Goal: Information Seeking & Learning: Learn about a topic

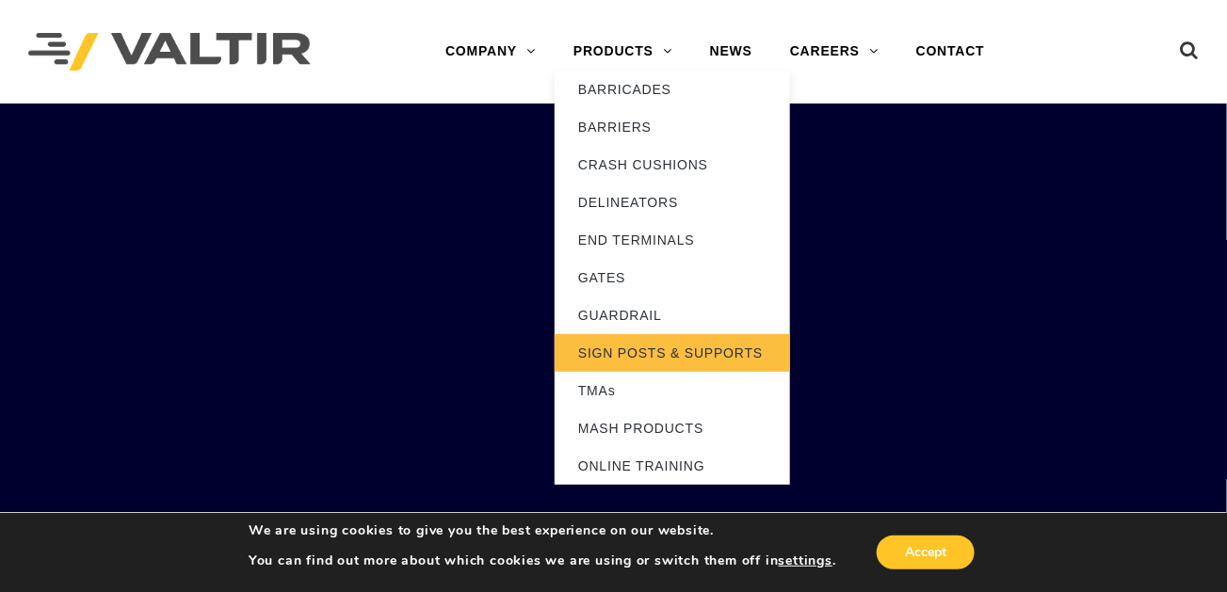
click at [661, 348] on link "SIGN POSTS & SUPPORTS" at bounding box center [672, 353] width 235 height 38
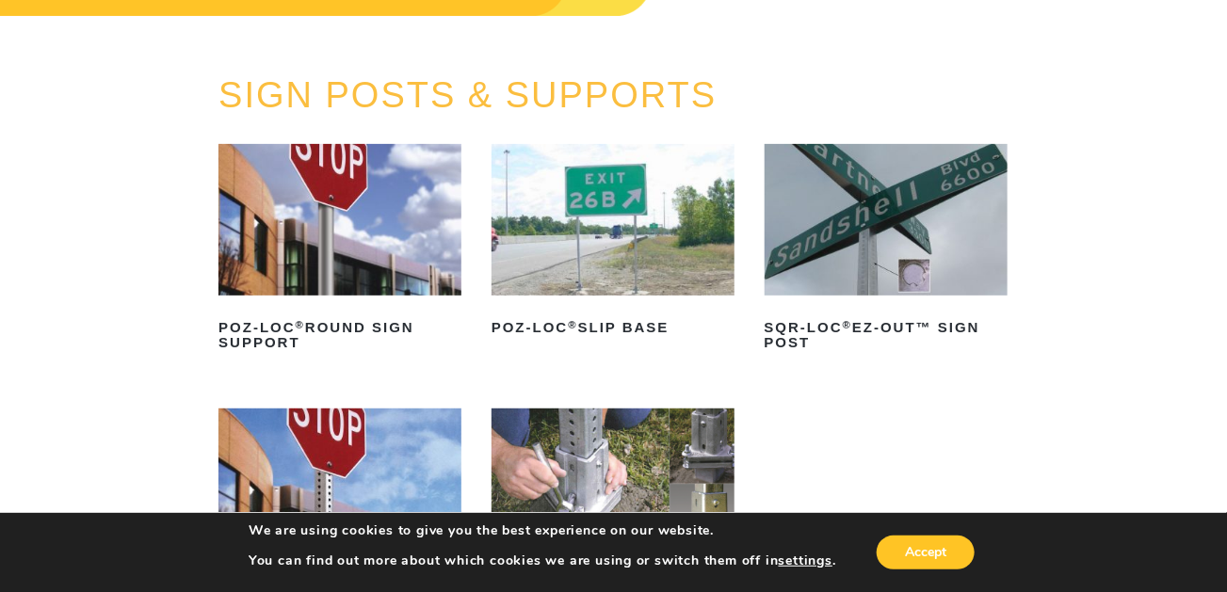
scroll to position [188, 0]
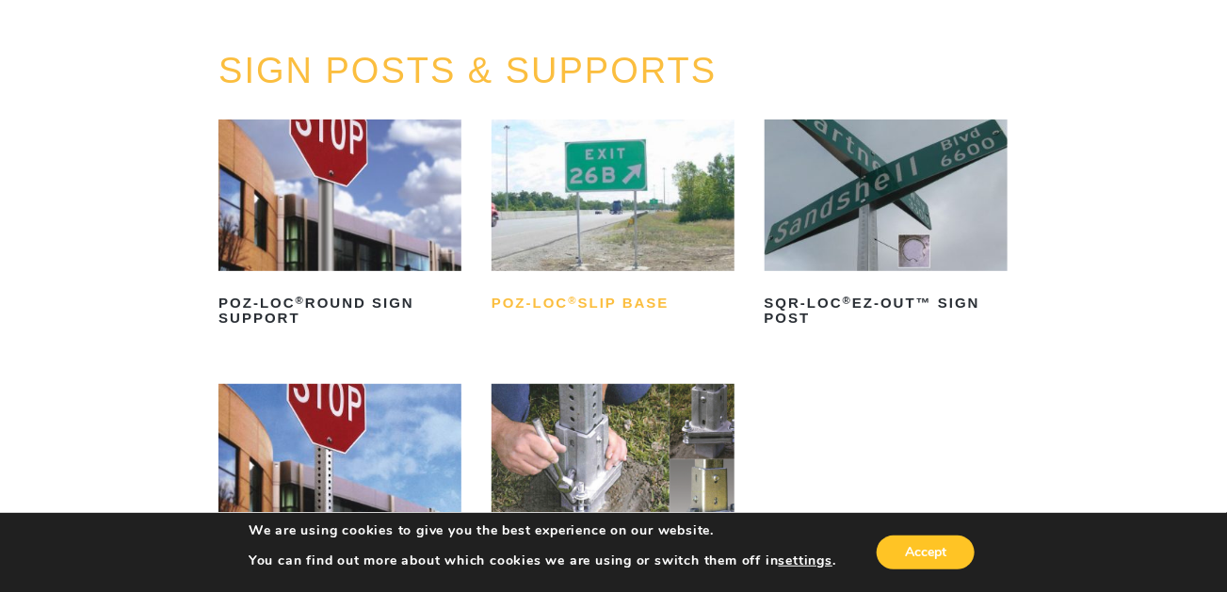
click at [625, 306] on h2 "POZ-LOC ® Slip Base" at bounding box center [612, 303] width 243 height 30
click at [576, 304] on sup "®" at bounding box center [572, 300] width 9 height 11
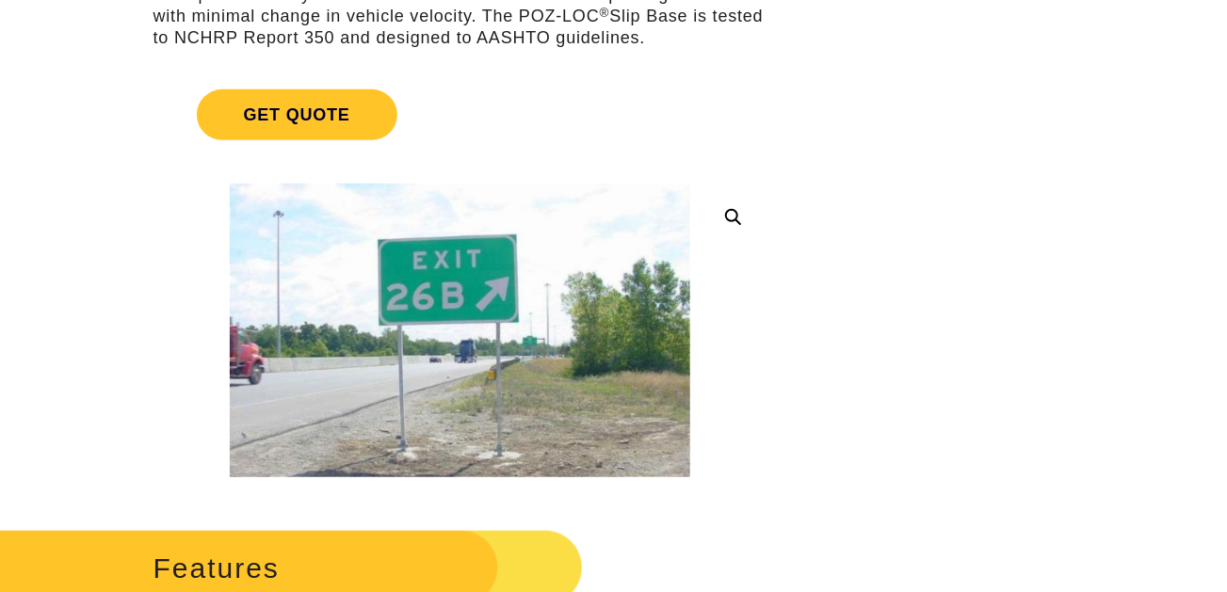
scroll to position [377, 0]
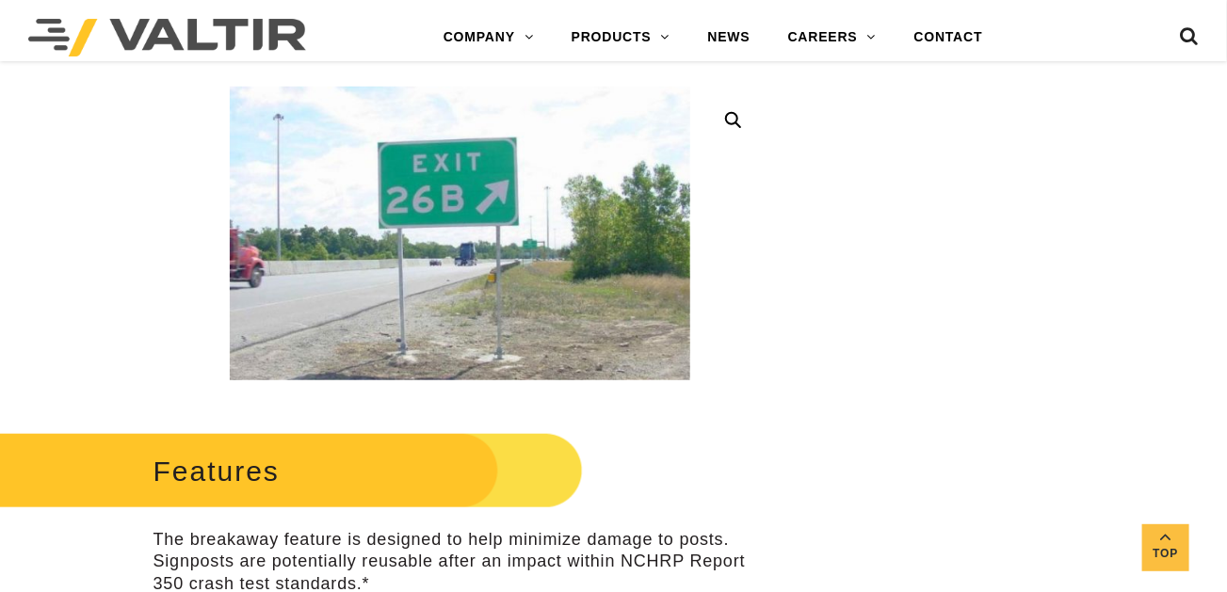
click at [506, 268] on img at bounding box center [460, 234] width 460 height 294
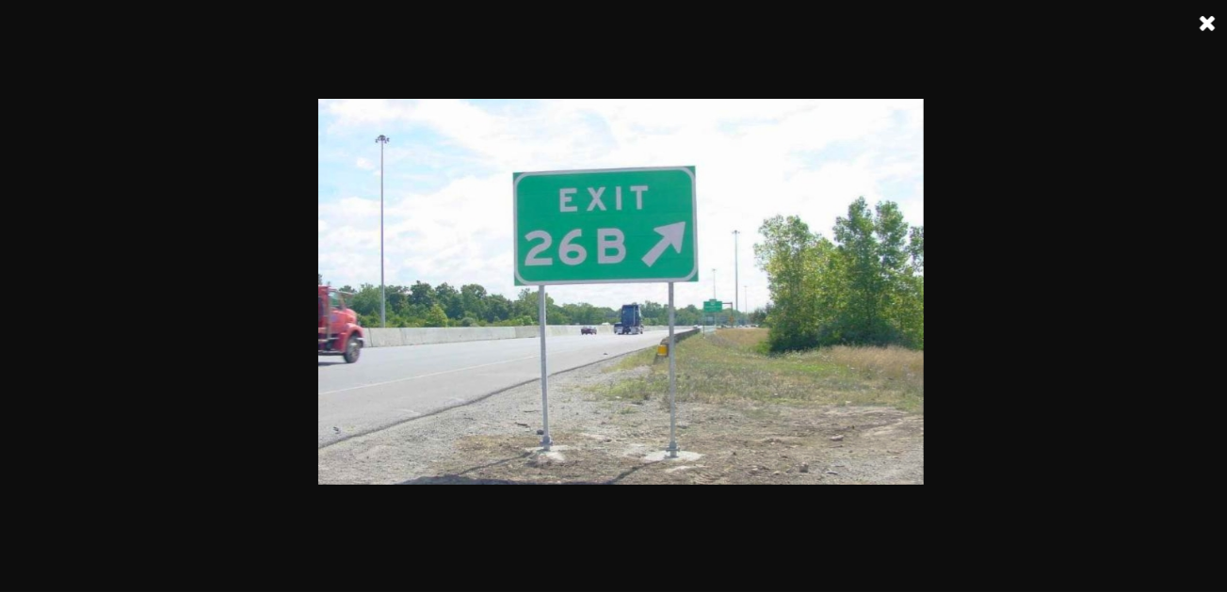
click at [662, 360] on img at bounding box center [620, 292] width 605 height 386
click at [671, 353] on img at bounding box center [620, 292] width 605 height 386
click at [678, 325] on img at bounding box center [620, 292] width 605 height 386
click at [1207, 27] on link at bounding box center [1207, 23] width 47 height 47
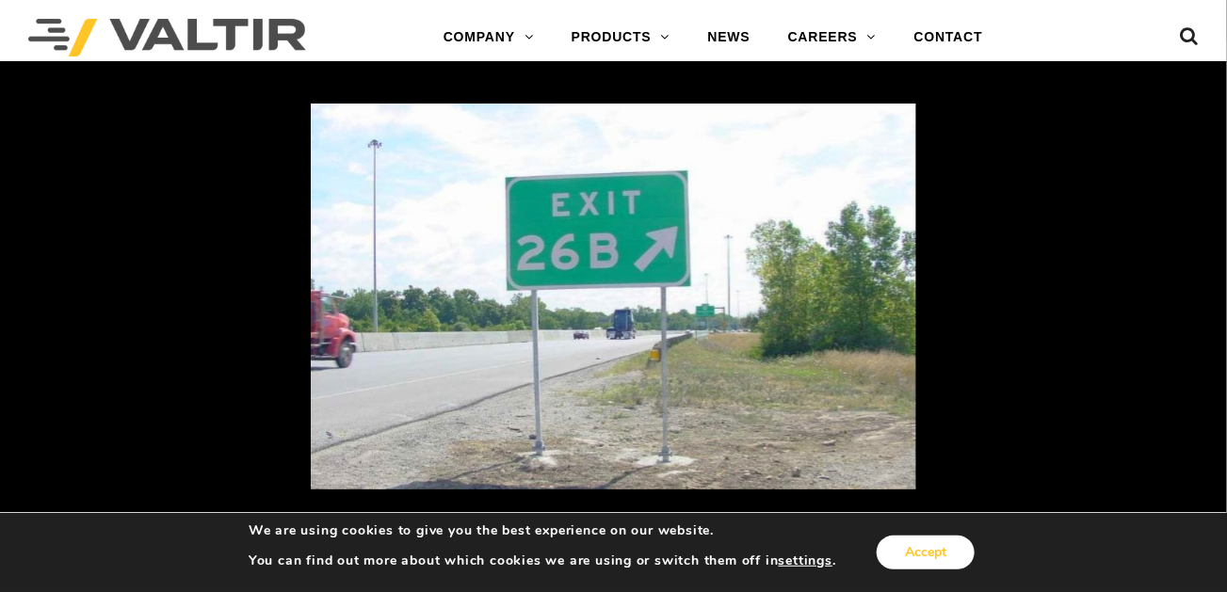
click at [925, 562] on button "Accept" at bounding box center [926, 553] width 98 height 34
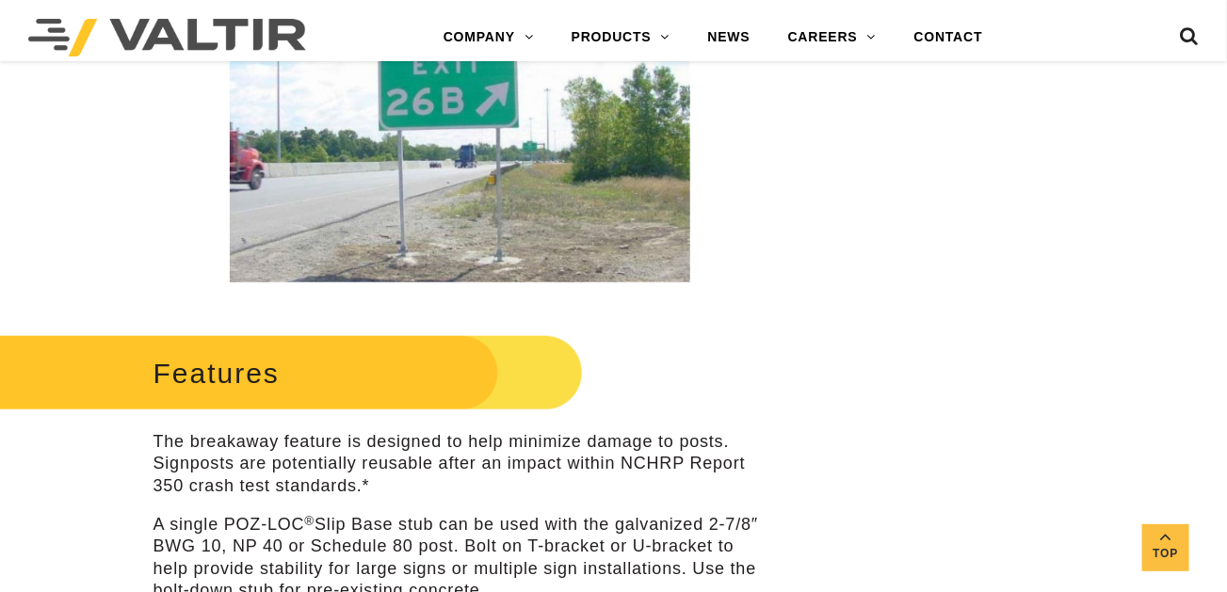
scroll to position [282, 0]
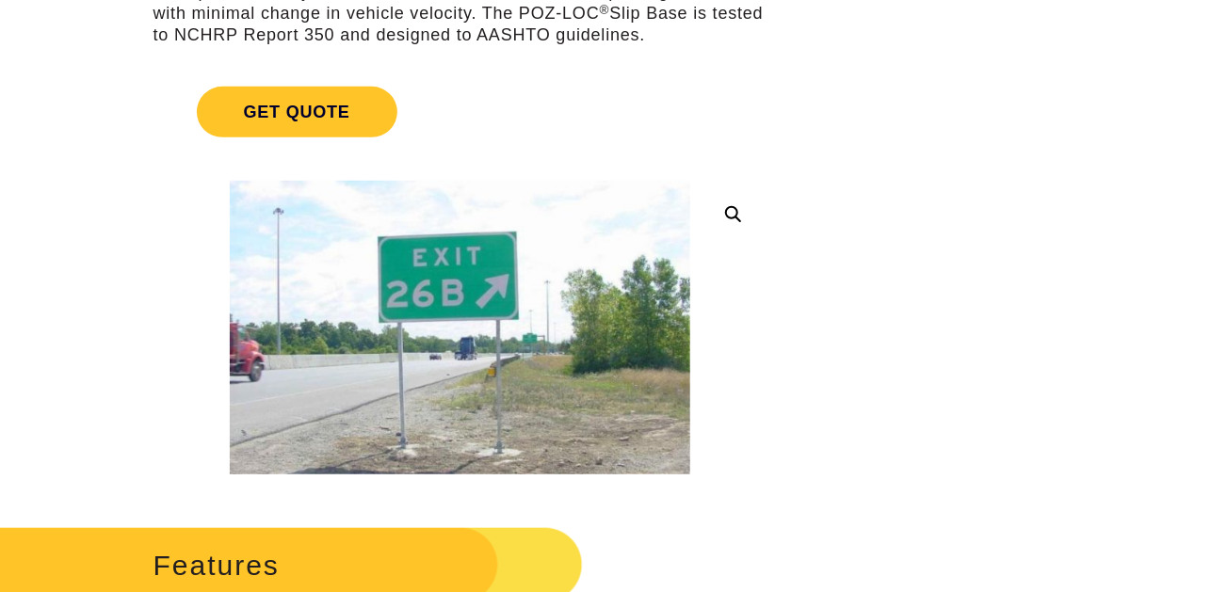
click at [397, 356] on img at bounding box center [460, 328] width 460 height 294
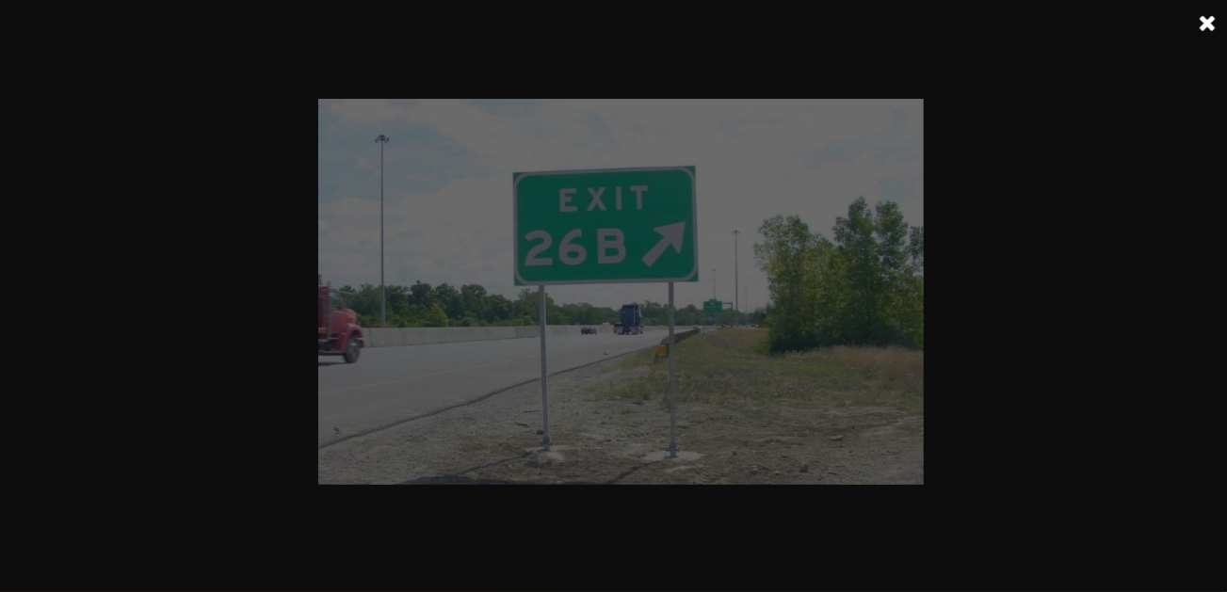
click at [397, 356] on img at bounding box center [620, 292] width 605 height 386
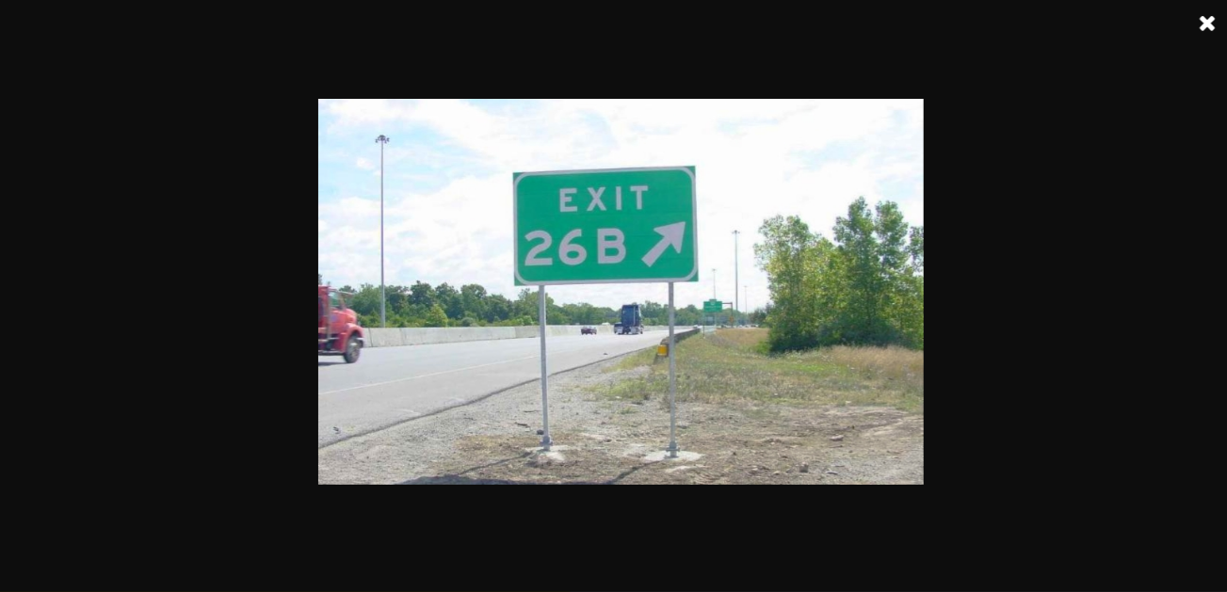
click at [551, 357] on img at bounding box center [620, 292] width 605 height 386
click at [550, 357] on img at bounding box center [620, 292] width 605 height 386
click at [549, 357] on img at bounding box center [620, 292] width 605 height 386
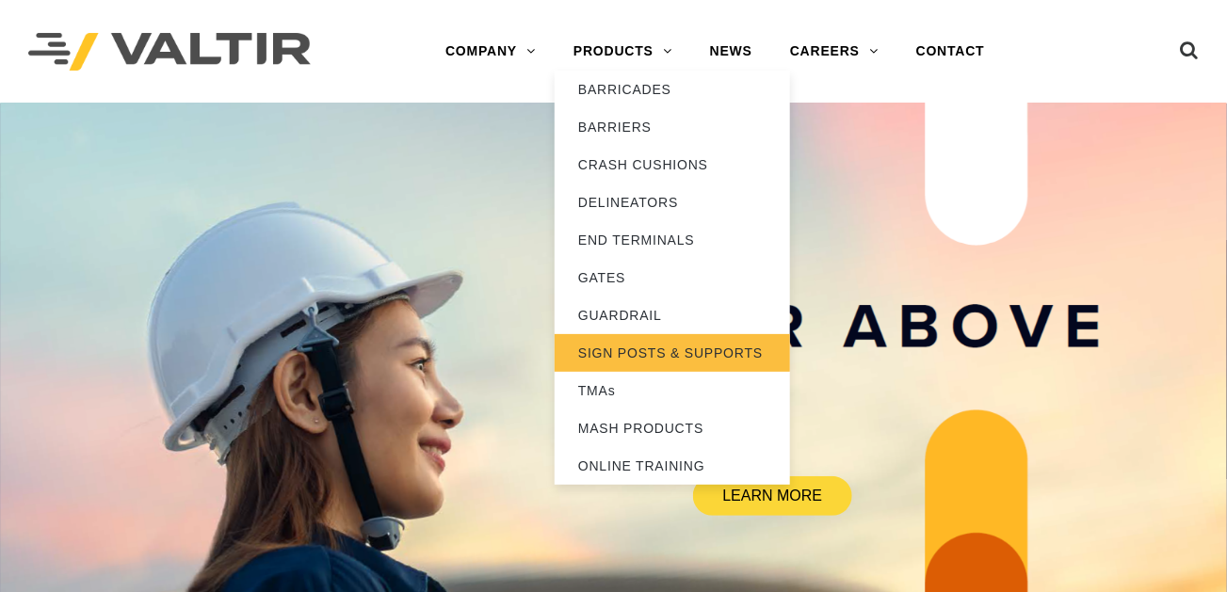
click at [645, 353] on link "SIGN POSTS & SUPPORTS" at bounding box center [672, 353] width 235 height 38
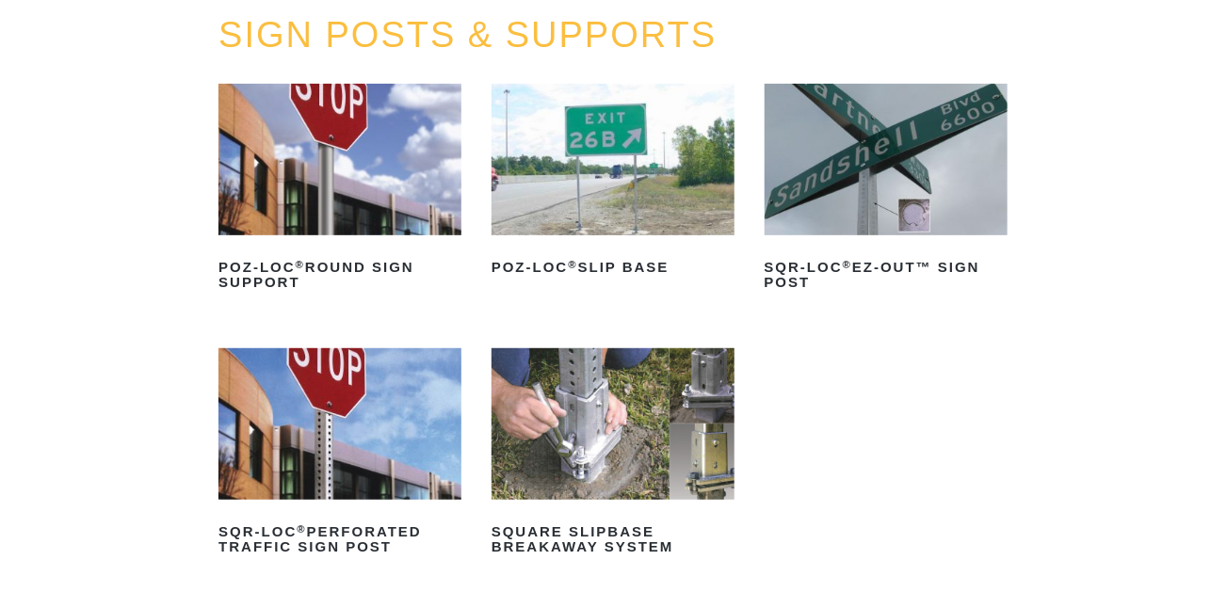
scroll to position [188, 0]
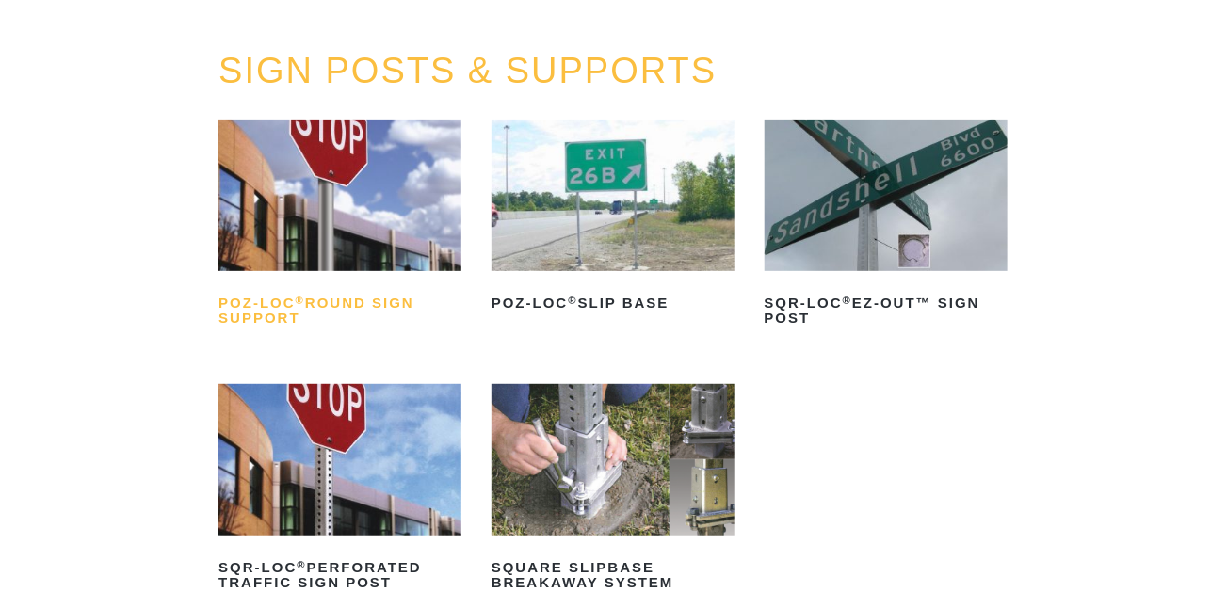
click at [248, 314] on h2 "POZ-LOC ® Round Sign Support" at bounding box center [339, 310] width 243 height 45
click at [503, 298] on h2 "POZ-LOC ® Slip Base" at bounding box center [612, 303] width 243 height 30
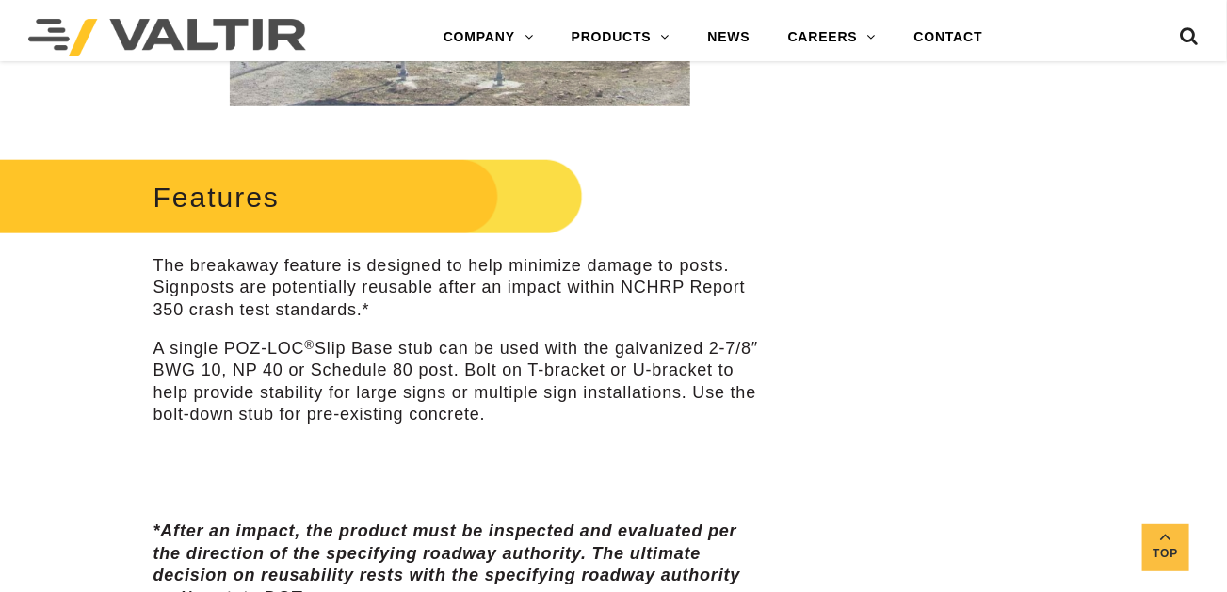
scroll to position [659, 0]
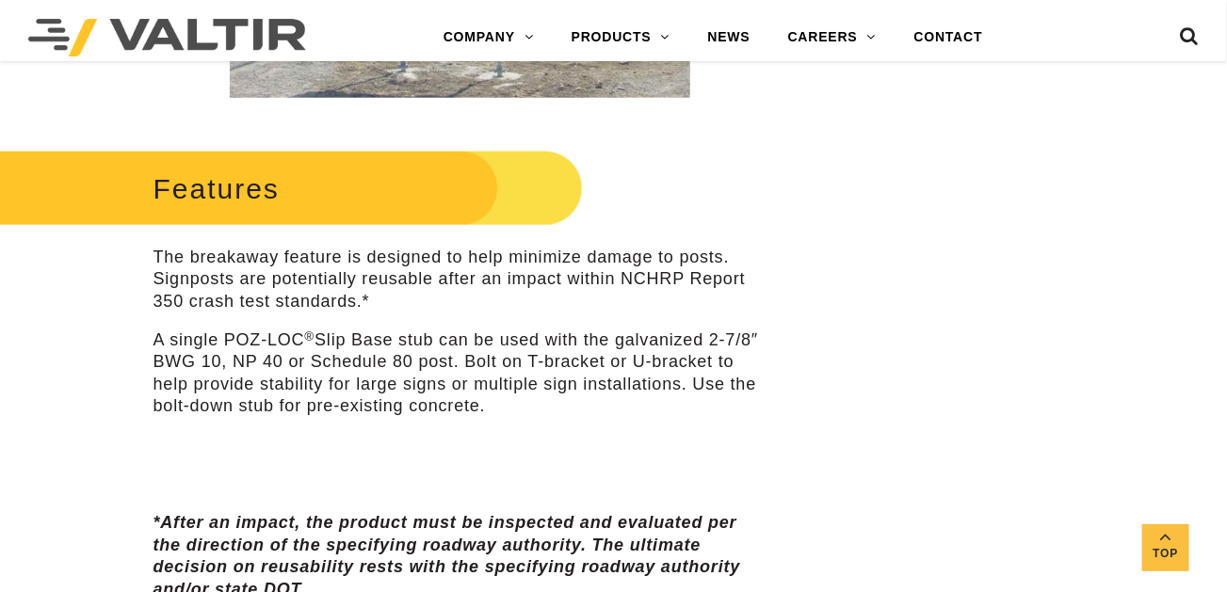
click at [185, 358] on p "A single POZ-LOC ® Slip Base stub can be used with the galvanized 2-7/8″ BWG 10…" at bounding box center [460, 374] width 614 height 89
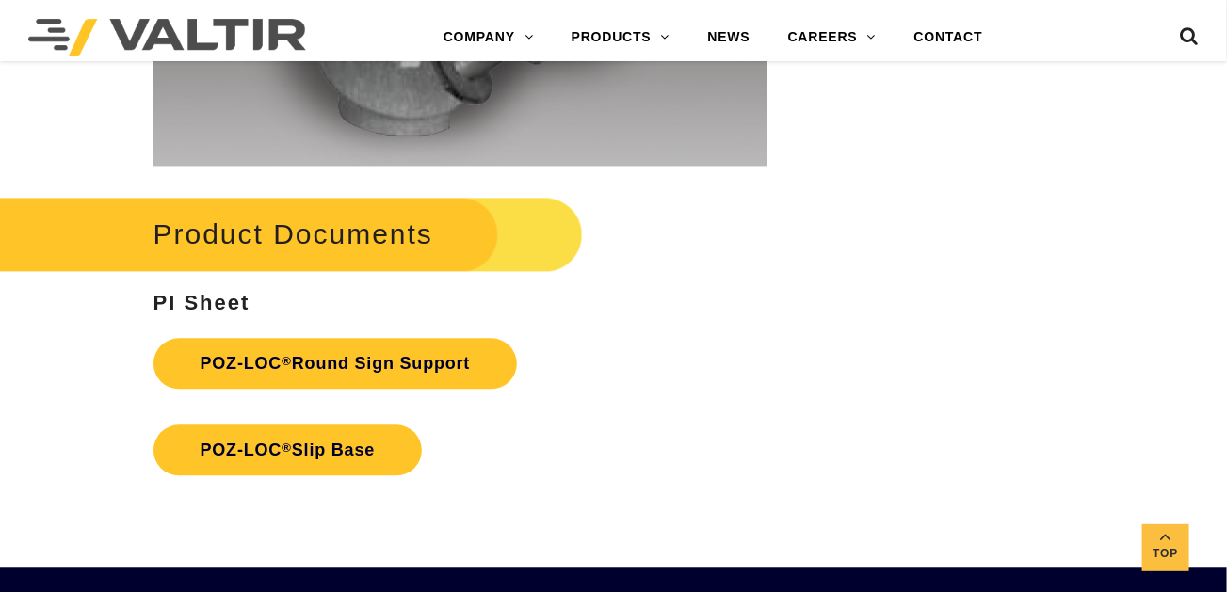
scroll to position [3954, 0]
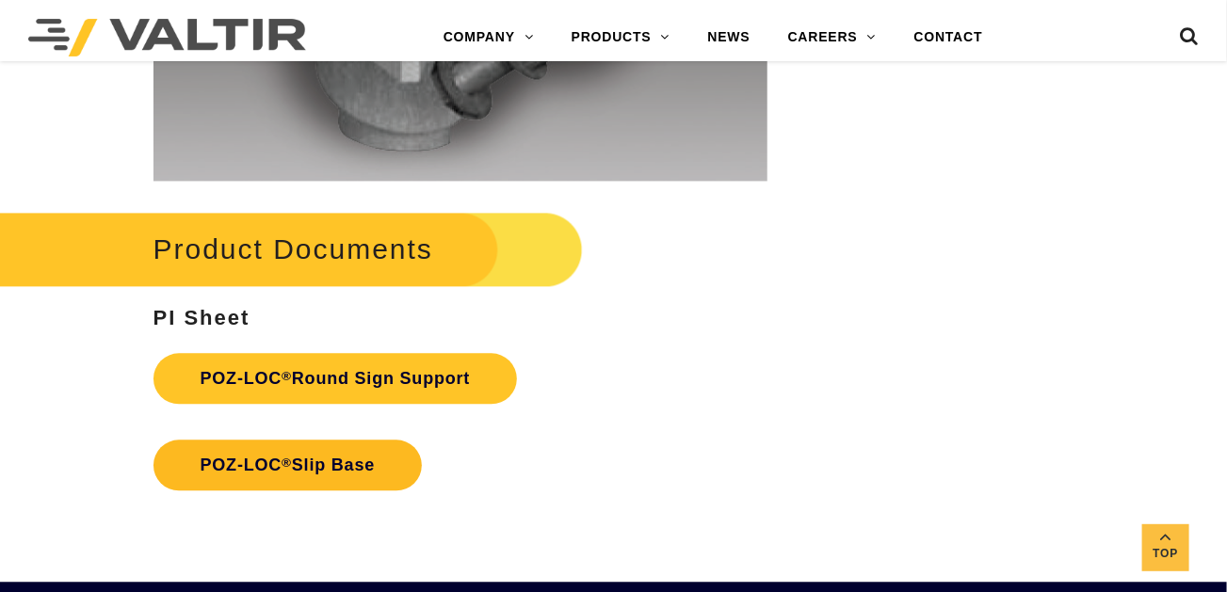
click at [239, 471] on link "POZ-LOC ® Slip Base" at bounding box center [287, 465] width 269 height 51
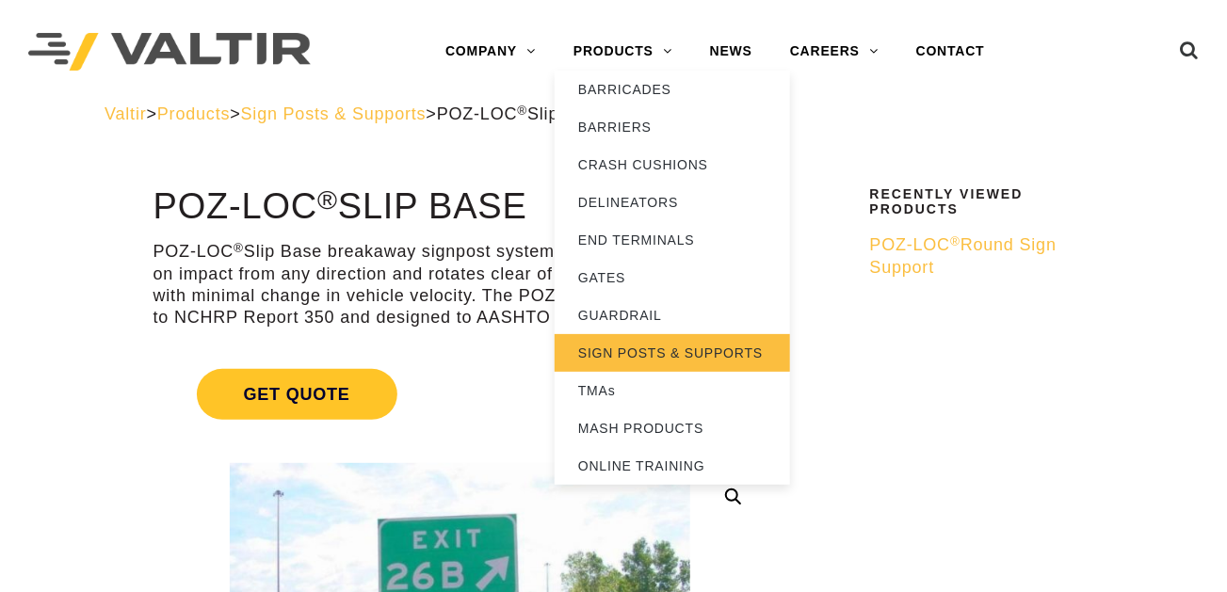
click at [623, 350] on link "SIGN POSTS & SUPPORTS" at bounding box center [672, 353] width 235 height 38
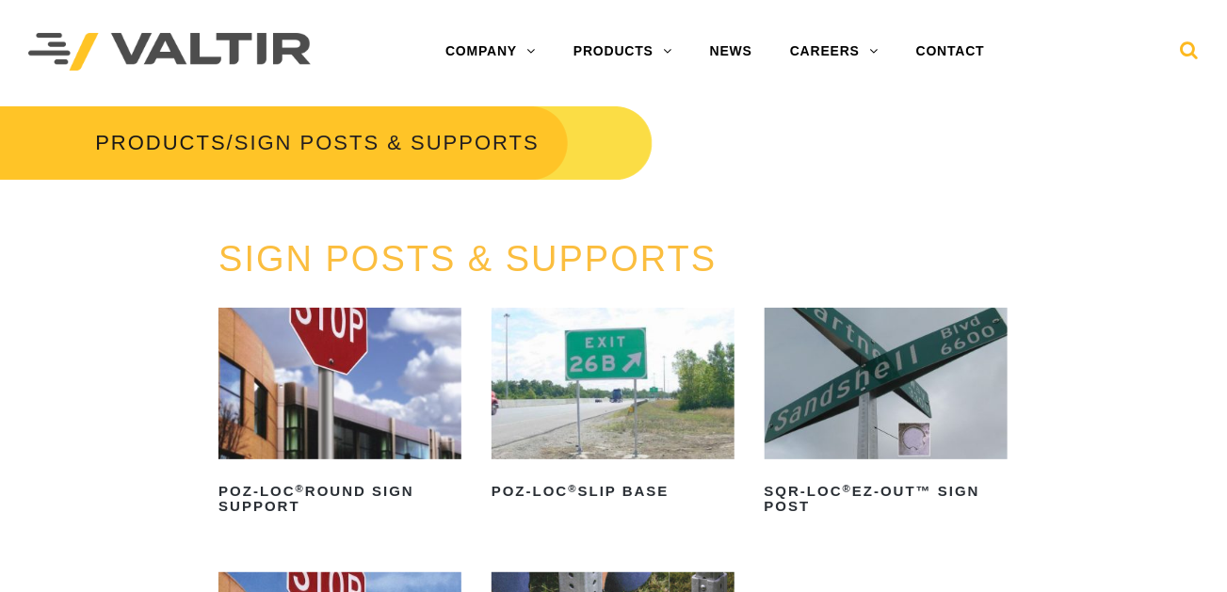
click at [1190, 45] on icon at bounding box center [1189, 54] width 19 height 28
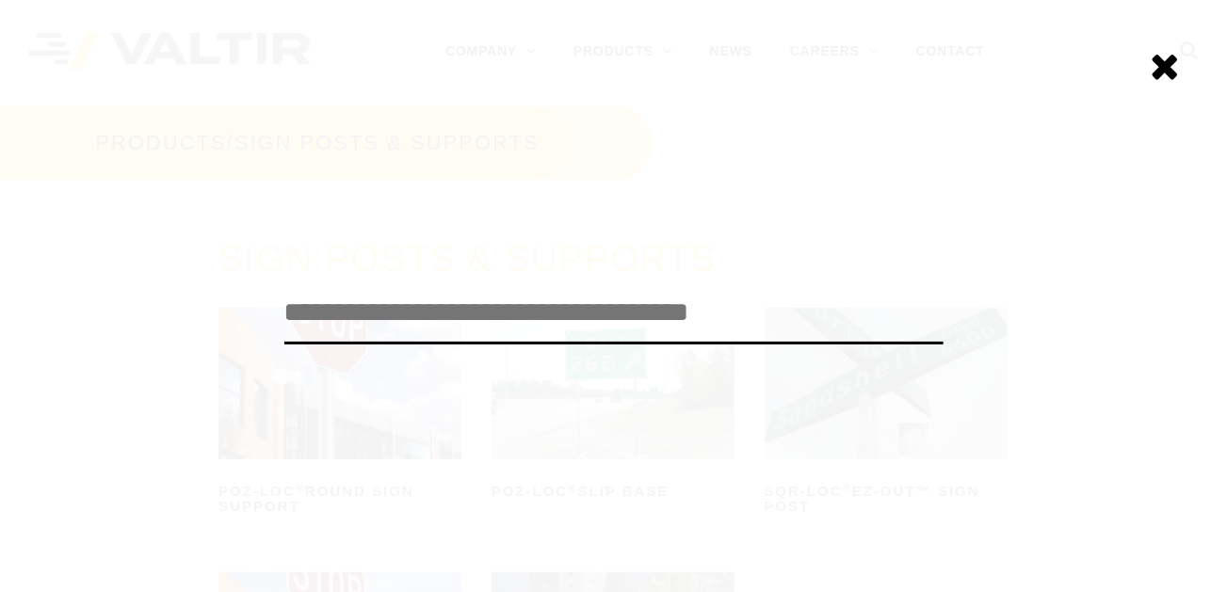
click at [463, 314] on input "search" at bounding box center [613, 313] width 659 height 62
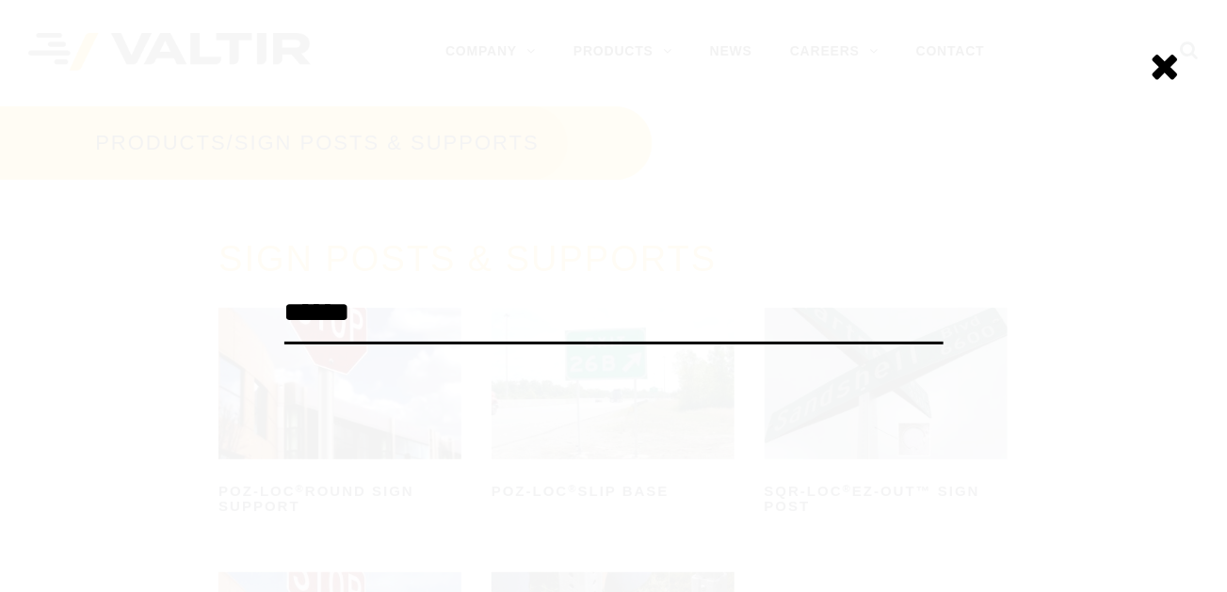
type input "******"
click input "******" at bounding box center [0, 0] width 0 height 0
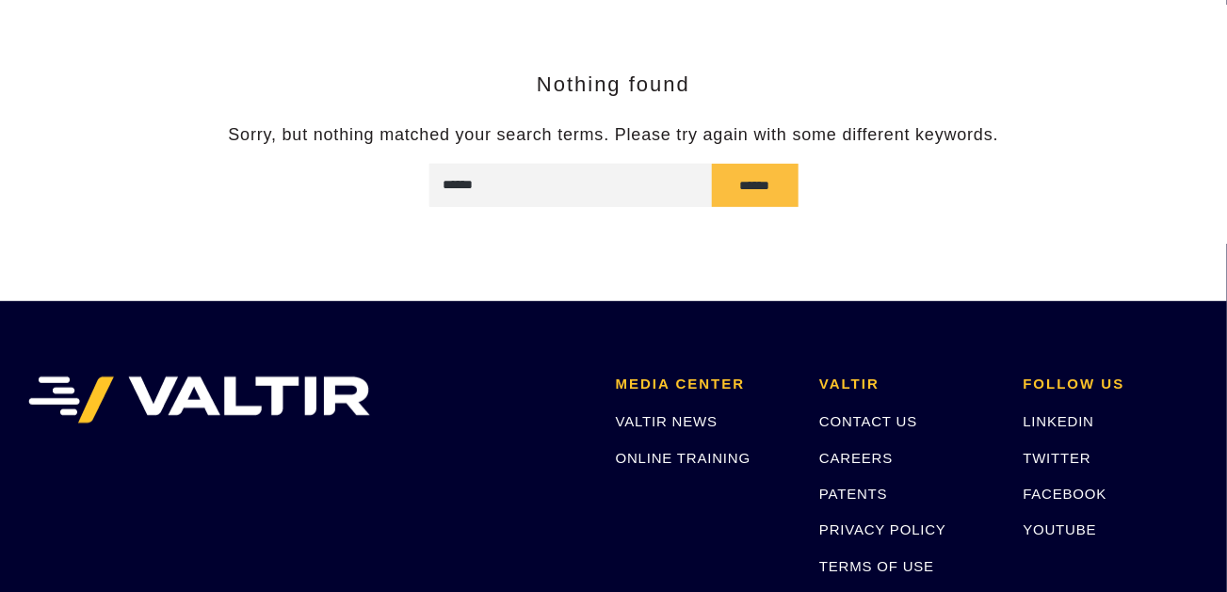
scroll to position [38, 0]
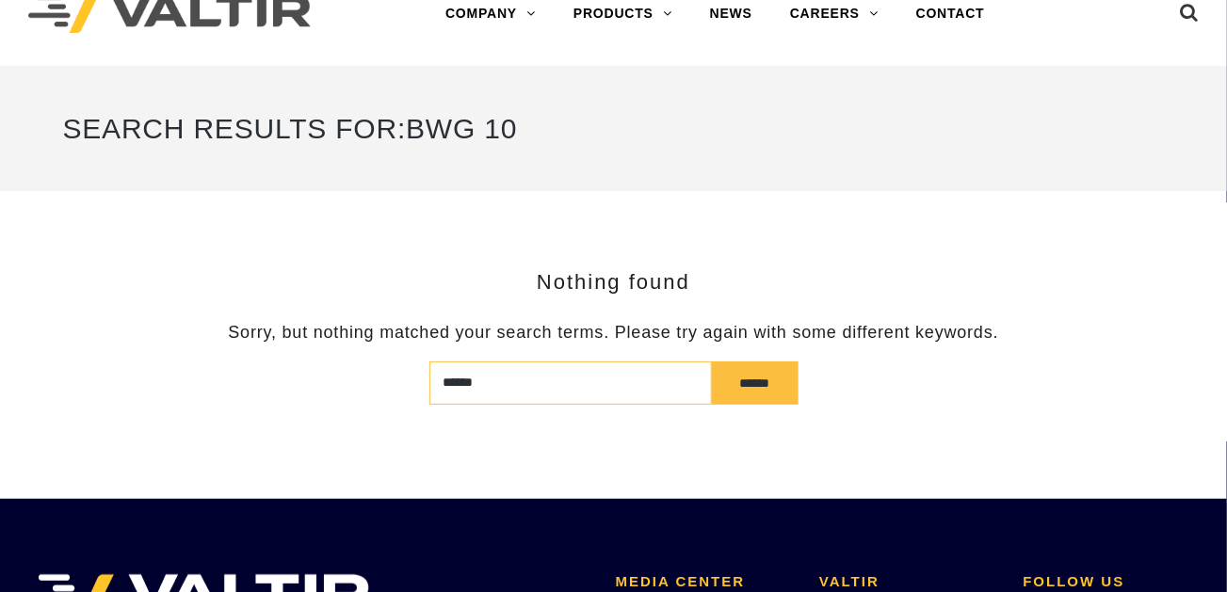
drag, startPoint x: 414, startPoint y: 371, endPoint x: 240, endPoint y: 369, distance: 174.2
click at [322, 367] on form "****** ******" at bounding box center [614, 383] width 1102 height 43
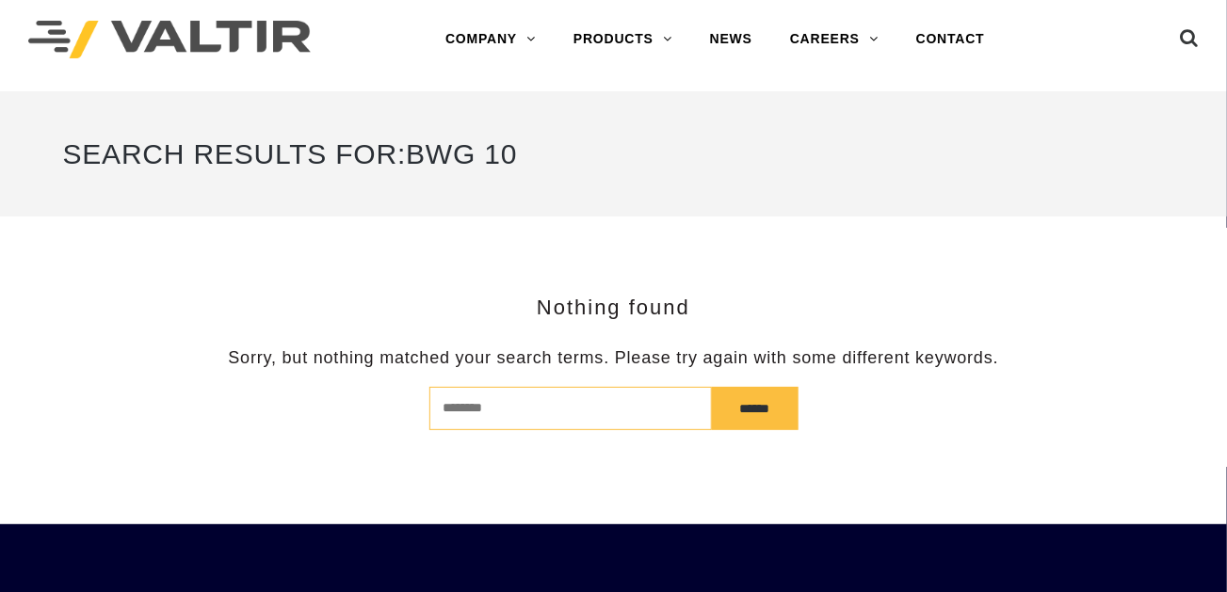
scroll to position [0, 0]
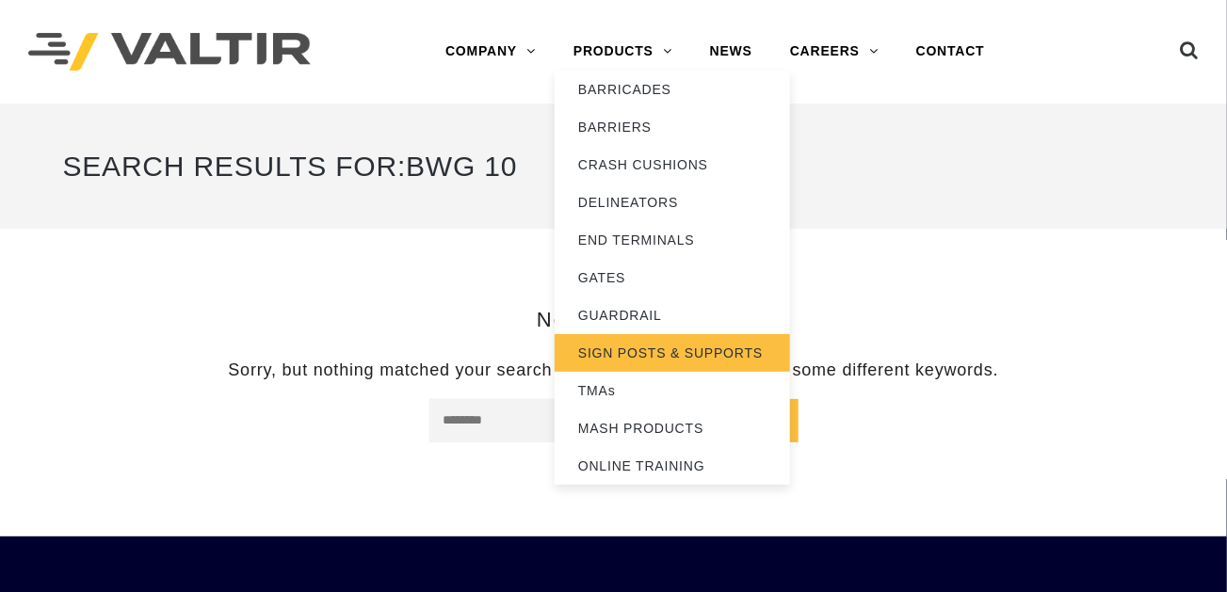
click at [604, 346] on link "SIGN POSTS & SUPPORTS" at bounding box center [672, 353] width 235 height 38
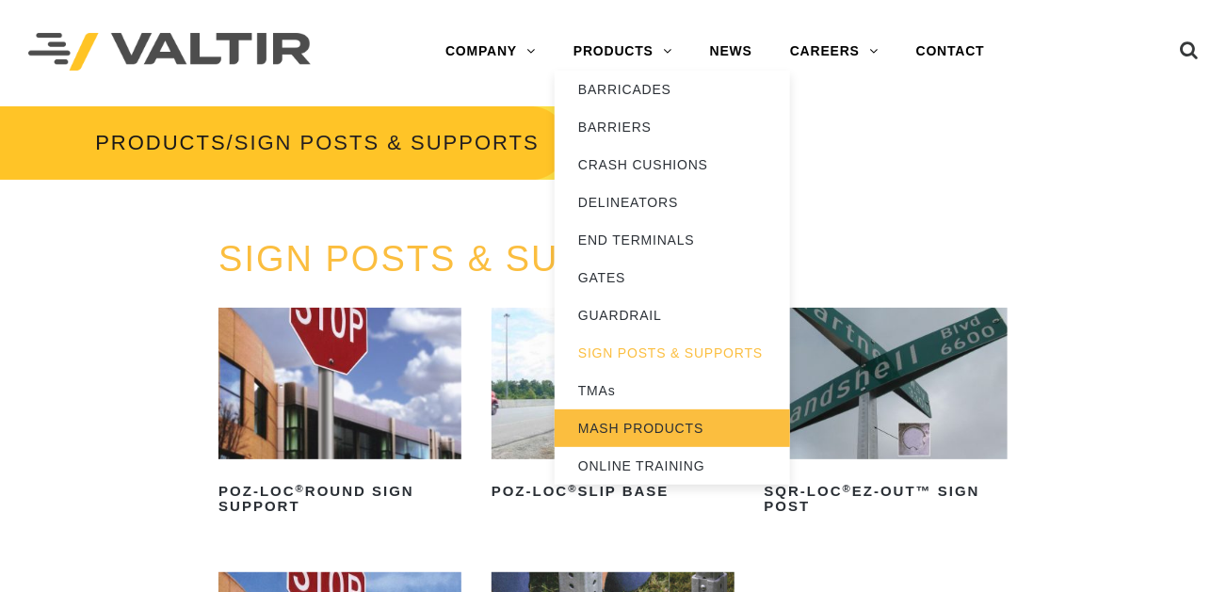
click at [640, 435] on link "MASH PRODUCTS" at bounding box center [672, 429] width 235 height 38
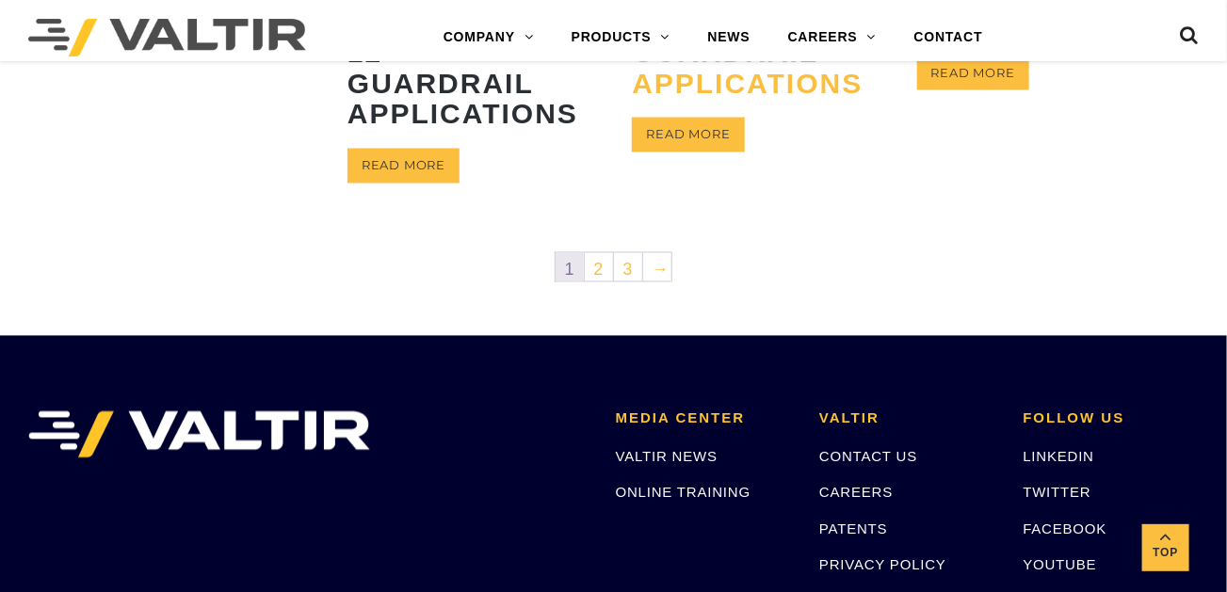
scroll to position [1224, 0]
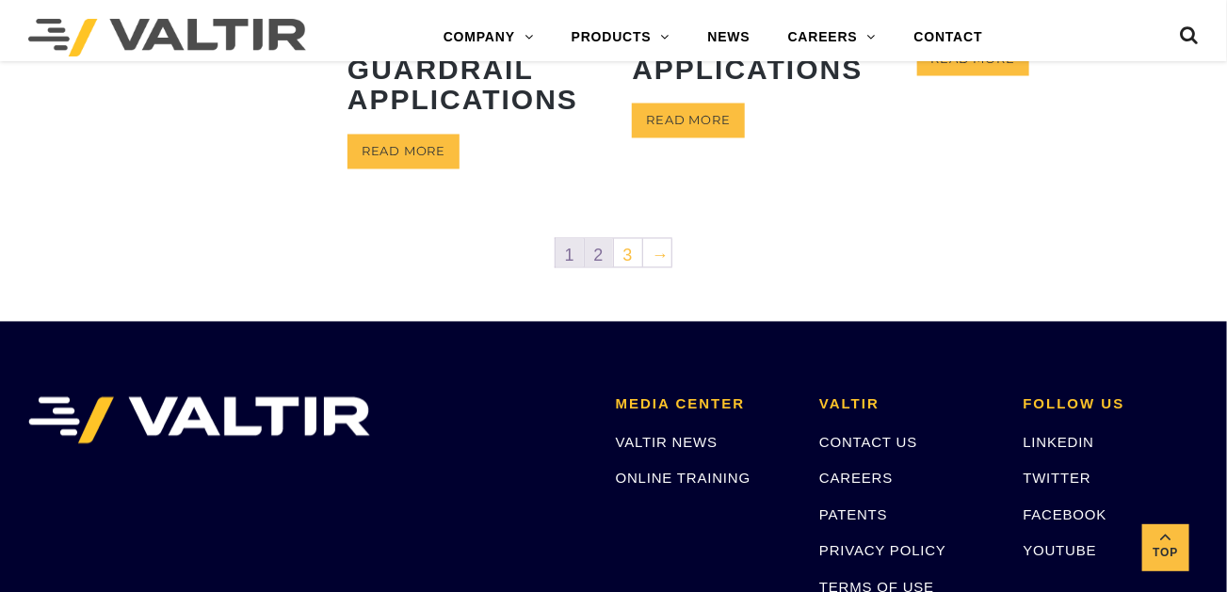
click at [600, 250] on link "2" at bounding box center [599, 253] width 28 height 28
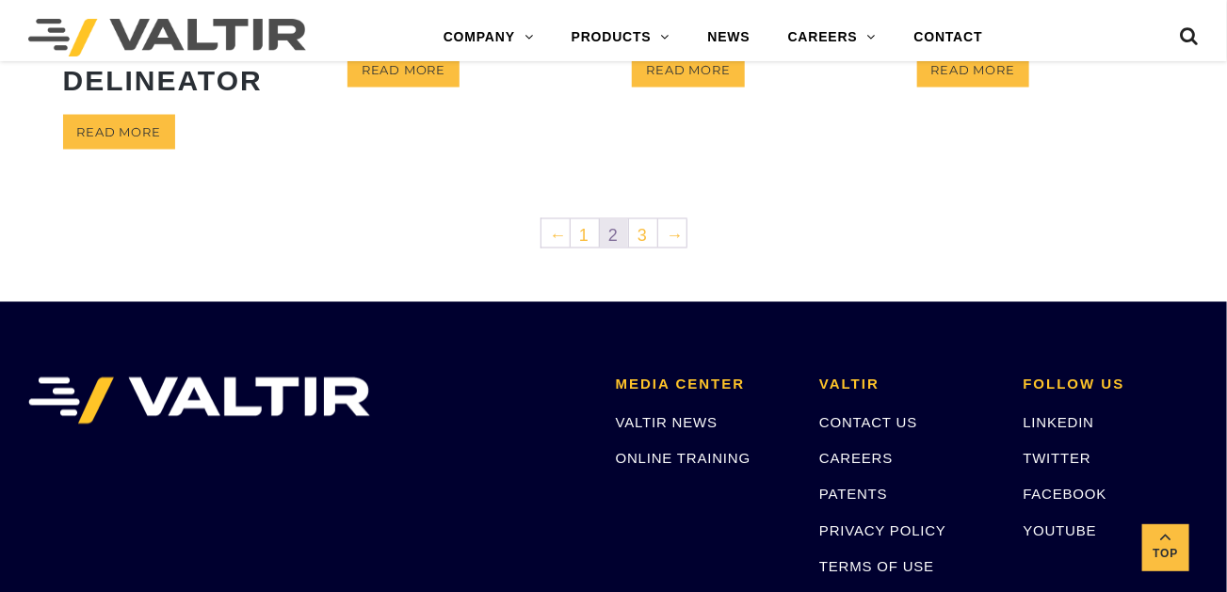
scroll to position [1130, 0]
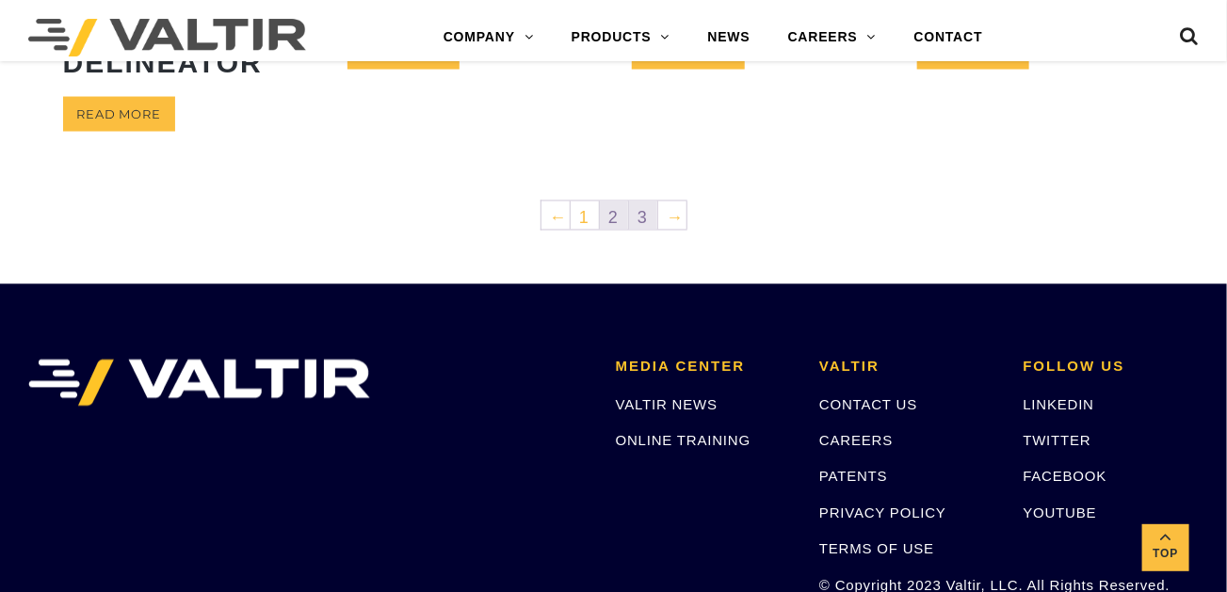
click at [636, 230] on link "3" at bounding box center [643, 215] width 28 height 28
